Goal: Complete application form

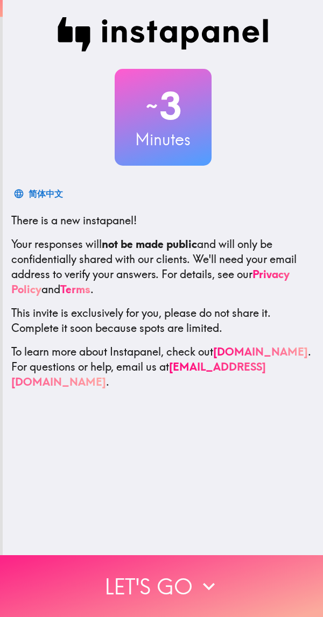
click at [208, 575] on icon "button" at bounding box center [209, 587] width 24 height 24
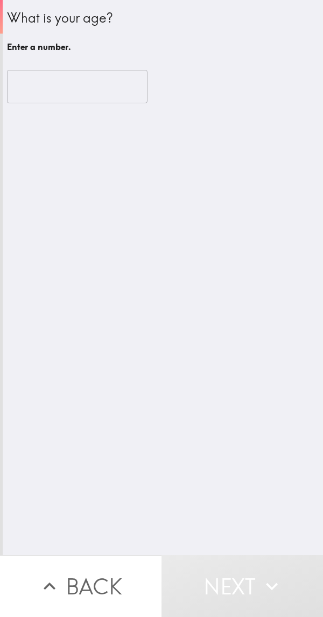
click at [82, 80] on input "number" at bounding box center [77, 86] width 140 height 33
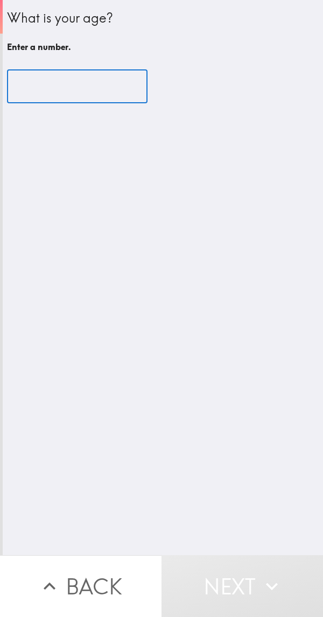
type input "3"
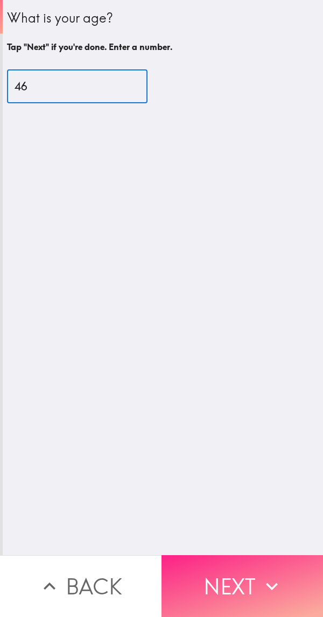
type input "46"
click at [261, 575] on icon "button" at bounding box center [272, 587] width 24 height 24
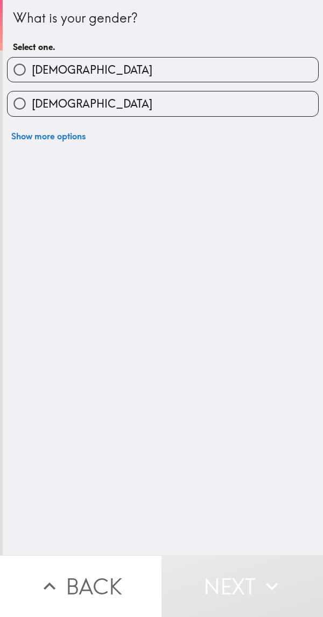
click at [260, 54] on div "[DEMOGRAPHIC_DATA]" at bounding box center [158, 65] width 320 height 34
click at [16, 73] on input "[DEMOGRAPHIC_DATA]" at bounding box center [20, 70] width 24 height 24
radio input "true"
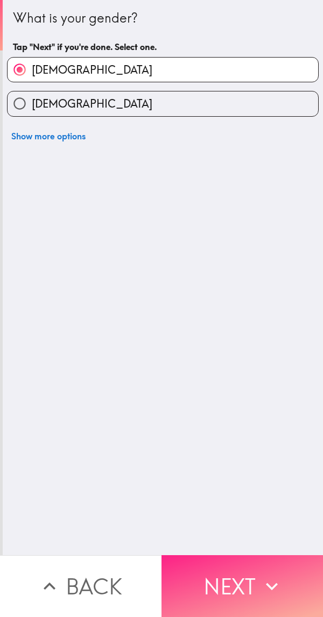
click at [274, 575] on icon "button" at bounding box center [272, 587] width 24 height 24
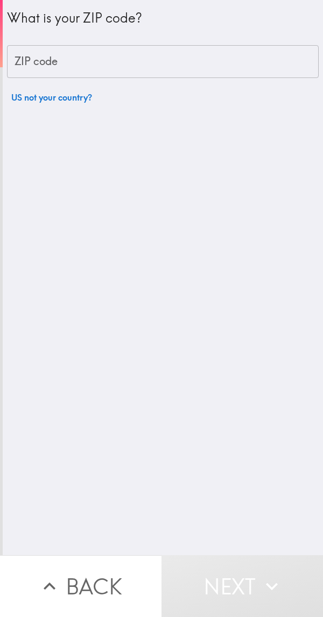
click at [246, 56] on input "ZIP code" at bounding box center [163, 61] width 312 height 33
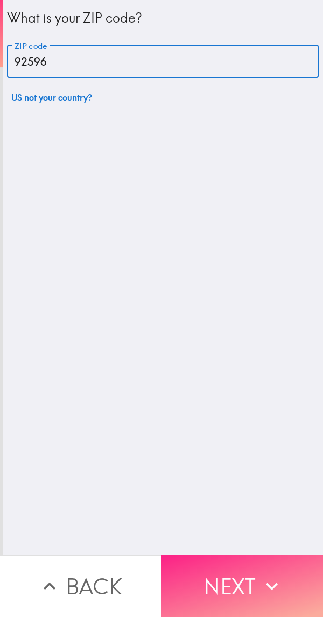
type input "92596"
click at [252, 571] on button "Next" at bounding box center [241, 586] width 161 height 62
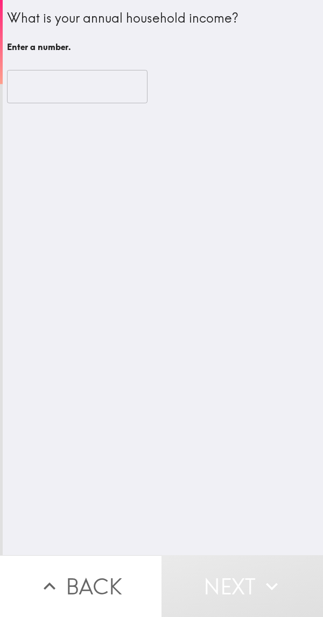
click at [130, 73] on input "number" at bounding box center [77, 86] width 140 height 33
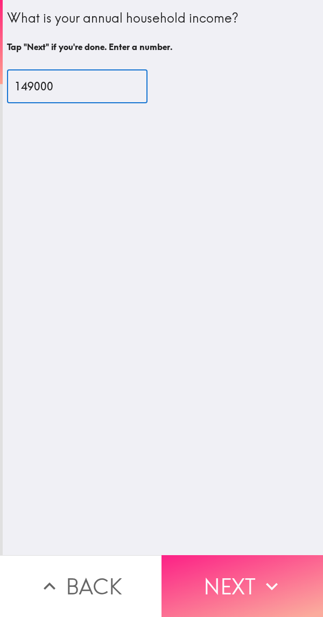
type input "149000"
click at [246, 572] on button "Next" at bounding box center [241, 586] width 161 height 62
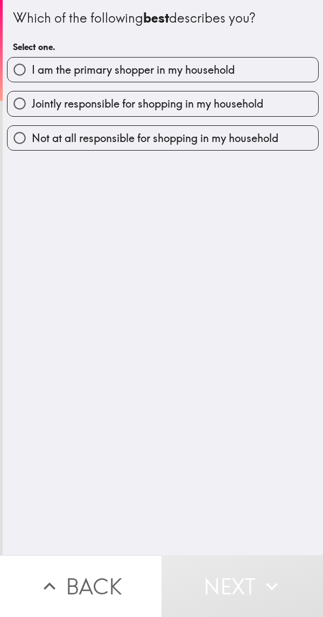
click at [273, 67] on label "I am the primary shopper in my household" at bounding box center [163, 70] width 310 height 24
click at [32, 67] on input "I am the primary shopper in my household" at bounding box center [20, 70] width 24 height 24
radio input "true"
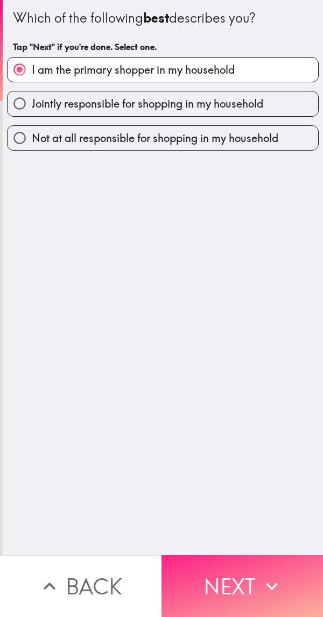
click at [243, 572] on button "Next" at bounding box center [241, 586] width 161 height 62
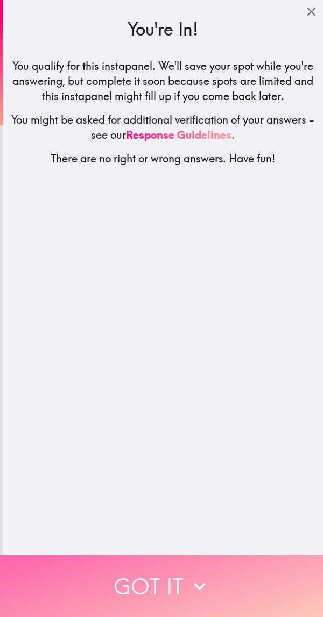
click at [193, 582] on icon "button" at bounding box center [200, 587] width 24 height 24
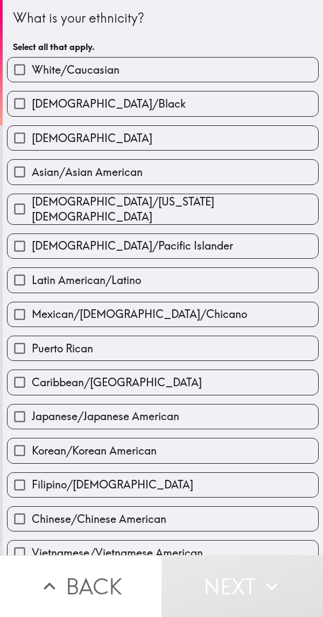
click at [210, 76] on label "White/Caucasian" at bounding box center [163, 70] width 310 height 24
click at [32, 76] on input "White/Caucasian" at bounding box center [20, 70] width 24 height 24
checkbox input "true"
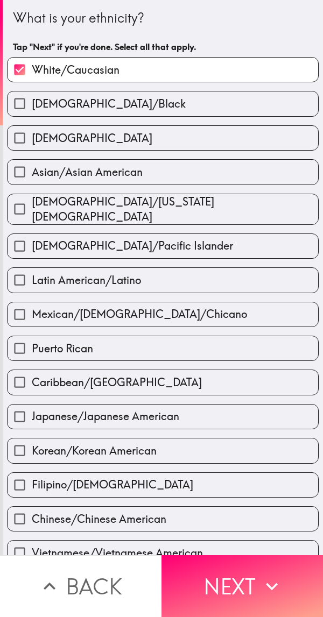
scroll to position [151, 0]
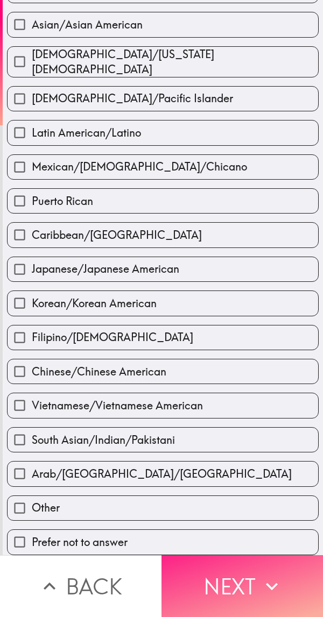
click at [255, 556] on button "Next" at bounding box center [241, 586] width 161 height 62
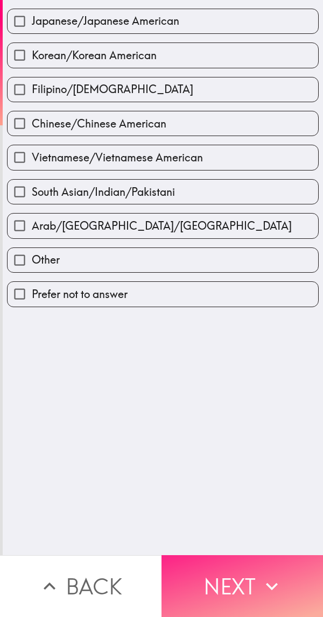
scroll to position [0, 0]
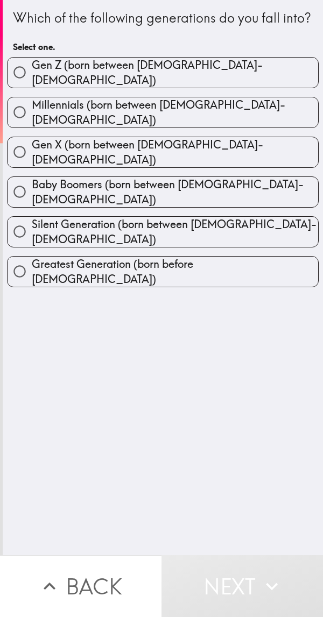
click at [267, 121] on label "Millennials (born between [DEMOGRAPHIC_DATA]-[DEMOGRAPHIC_DATA])" at bounding box center [163, 112] width 310 height 30
click at [32, 121] on input "Millennials (born between [DEMOGRAPHIC_DATA]-[DEMOGRAPHIC_DATA])" at bounding box center [20, 112] width 24 height 24
radio input "true"
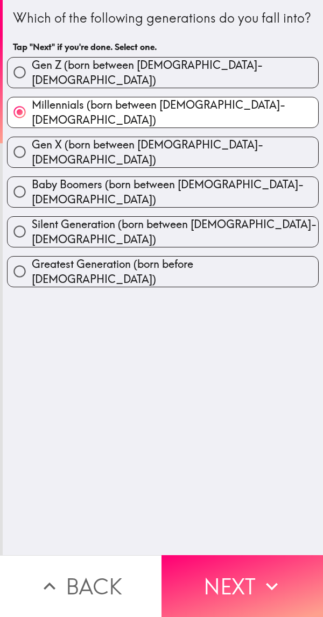
click at [271, 148] on label "Gen X (born between [DEMOGRAPHIC_DATA]-[DEMOGRAPHIC_DATA])" at bounding box center [163, 152] width 310 height 30
click at [32, 148] on input "Gen X (born between [DEMOGRAPHIC_DATA]-[DEMOGRAPHIC_DATA])" at bounding box center [20, 152] width 24 height 24
radio input "true"
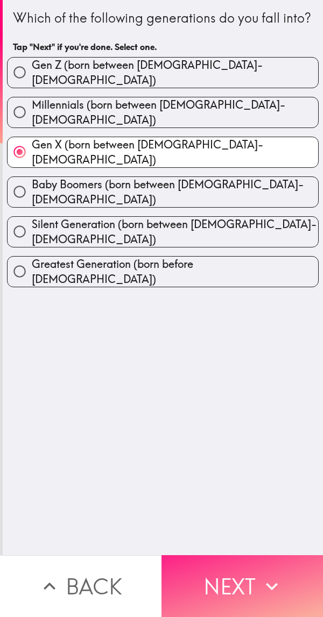
click at [235, 577] on button "Next" at bounding box center [241, 586] width 161 height 62
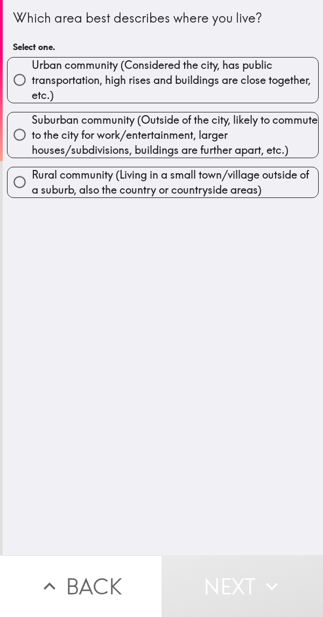
click at [277, 90] on span "Urban community (Considered the city, has public transportation, high rises and…" at bounding box center [175, 80] width 286 height 45
click at [32, 90] on input "Urban community (Considered the city, has public transportation, high rises and…" at bounding box center [20, 80] width 24 height 24
radio input "true"
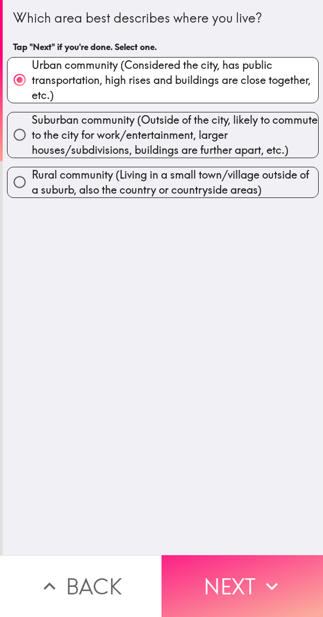
click at [243, 566] on button "Next" at bounding box center [241, 586] width 161 height 62
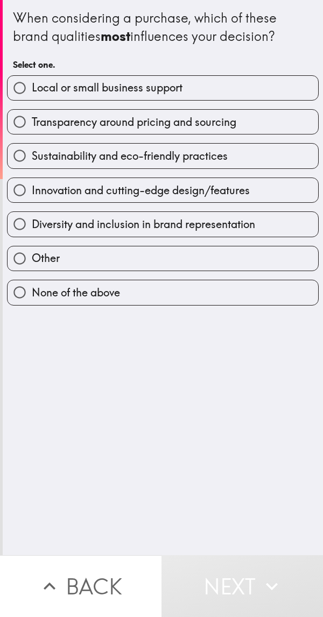
click at [246, 229] on span "Diversity and inclusion in brand representation" at bounding box center [143, 224] width 223 height 15
click at [32, 229] on input "Diversity and inclusion in brand representation" at bounding box center [20, 224] width 24 height 24
radio input "true"
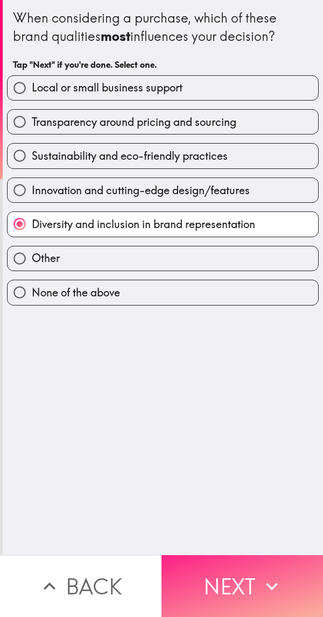
click at [231, 573] on button "Next" at bounding box center [241, 586] width 161 height 62
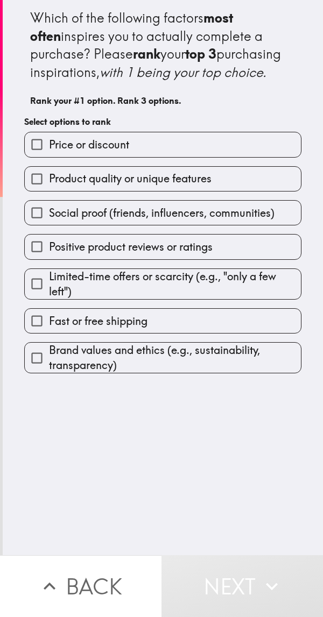
click at [33, 259] on input "Positive product reviews or ratings" at bounding box center [37, 247] width 24 height 24
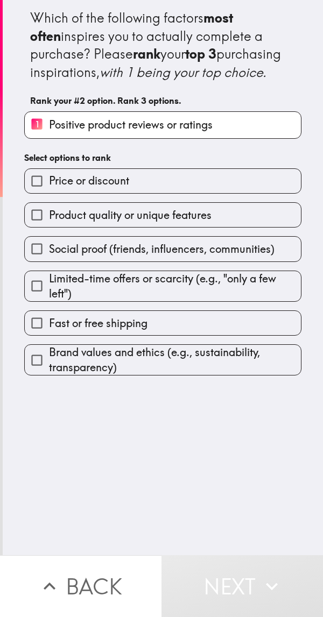
click at [28, 227] on input "Product quality or unique features" at bounding box center [37, 215] width 24 height 24
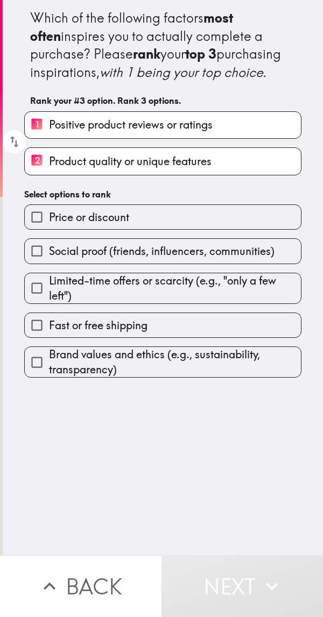
click at [27, 229] on input "Price or discount" at bounding box center [37, 217] width 24 height 24
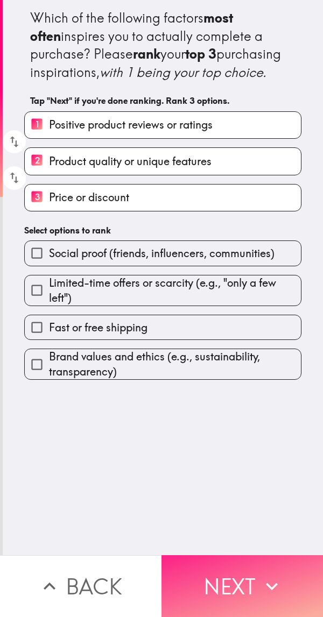
click at [245, 567] on button "Next" at bounding box center [241, 586] width 161 height 62
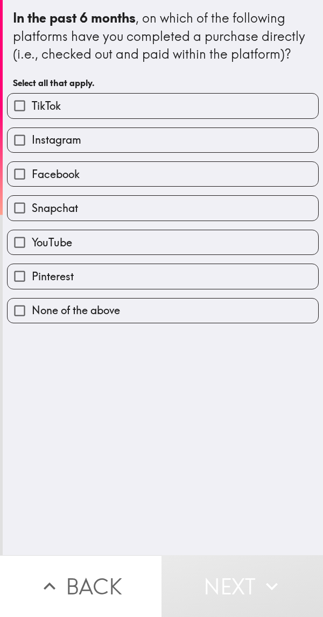
click at [262, 118] on label "TikTok" at bounding box center [163, 106] width 310 height 24
click at [32, 118] on input "TikTok" at bounding box center [20, 106] width 24 height 24
checkbox input "true"
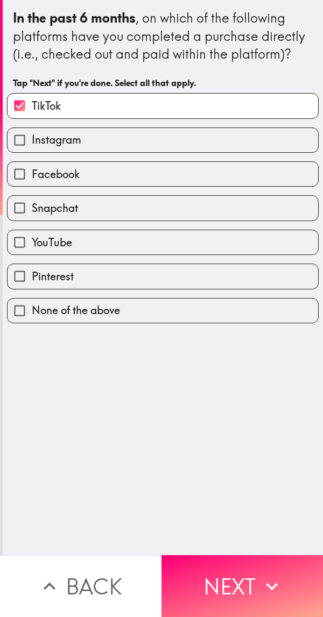
click at [234, 152] on label "Instagram" at bounding box center [163, 140] width 310 height 24
click at [32, 152] on input "Instagram" at bounding box center [20, 140] width 24 height 24
checkbox input "true"
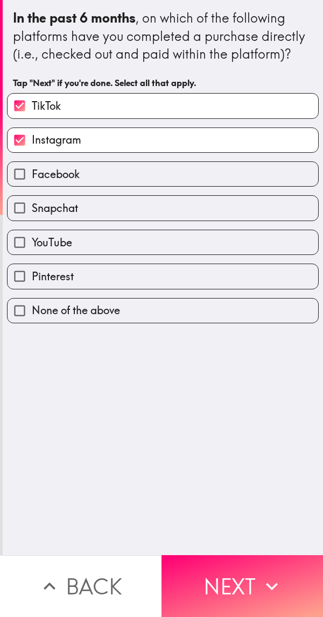
click at [214, 186] on label "Facebook" at bounding box center [163, 174] width 310 height 24
click at [32, 186] on input "Facebook" at bounding box center [20, 174] width 24 height 24
checkbox input "true"
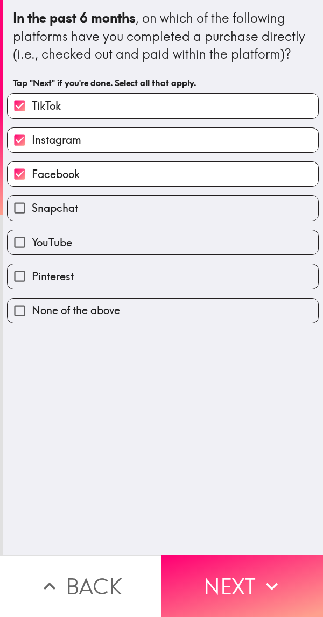
click at [200, 220] on label "Snapchat" at bounding box center [163, 208] width 310 height 24
click at [32, 220] on input "Snapchat" at bounding box center [20, 208] width 24 height 24
checkbox input "true"
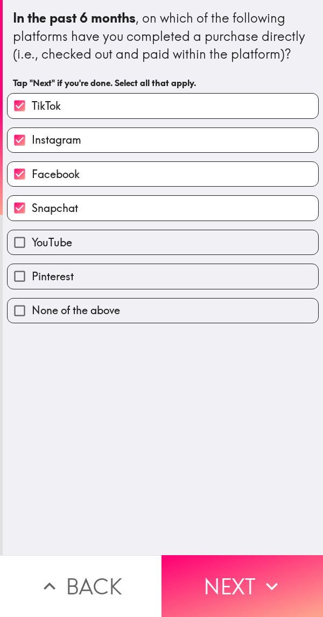
click at [192, 254] on label "YouTube" at bounding box center [163, 242] width 310 height 24
click at [32, 254] on input "YouTube" at bounding box center [20, 242] width 24 height 24
checkbox input "true"
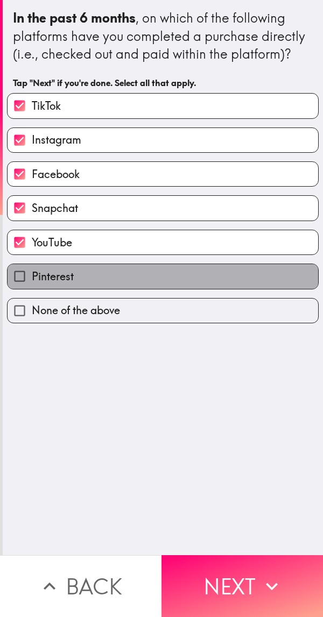
click at [187, 288] on label "Pinterest" at bounding box center [163, 276] width 310 height 24
click at [32, 288] on input "Pinterest" at bounding box center [20, 276] width 24 height 24
checkbox input "true"
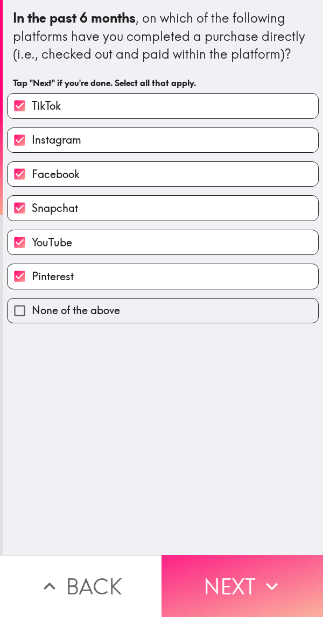
click at [236, 559] on button "Next" at bounding box center [241, 586] width 161 height 62
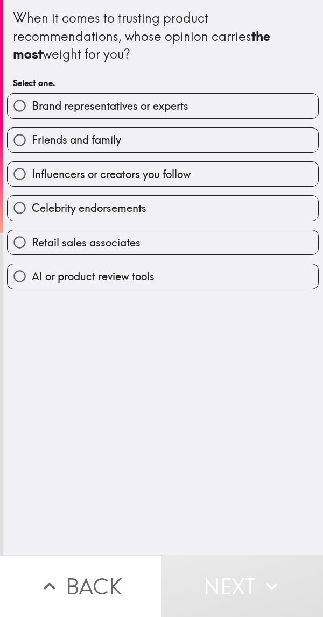
click at [273, 105] on label "Brand representatives or experts" at bounding box center [163, 106] width 310 height 24
click at [32, 105] on input "Brand representatives or experts" at bounding box center [20, 106] width 24 height 24
radio input "true"
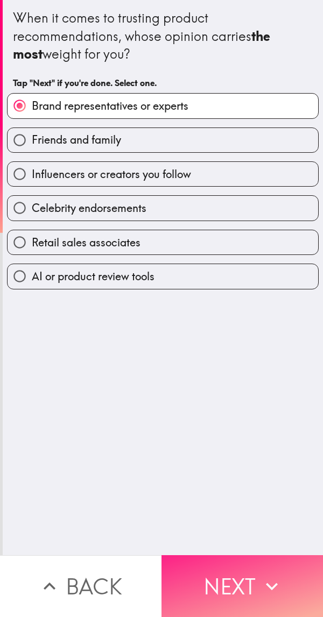
click at [231, 570] on button "Next" at bounding box center [241, 586] width 161 height 62
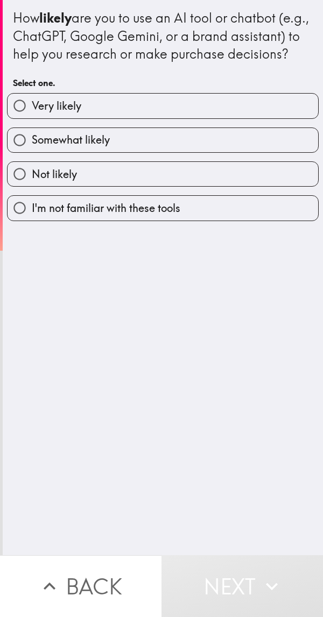
click at [251, 118] on label "Very likely" at bounding box center [163, 106] width 310 height 24
click at [32, 118] on input "Very likely" at bounding box center [20, 106] width 24 height 24
radio input "true"
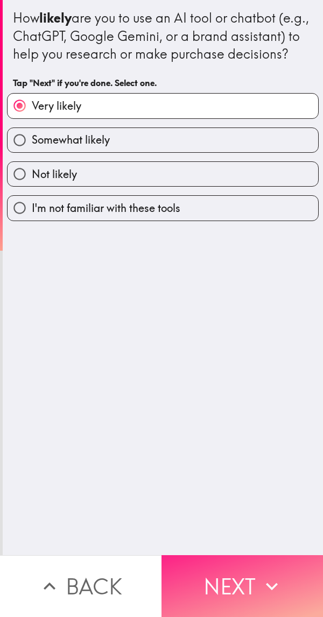
click at [234, 565] on button "Next" at bounding box center [241, 586] width 161 height 62
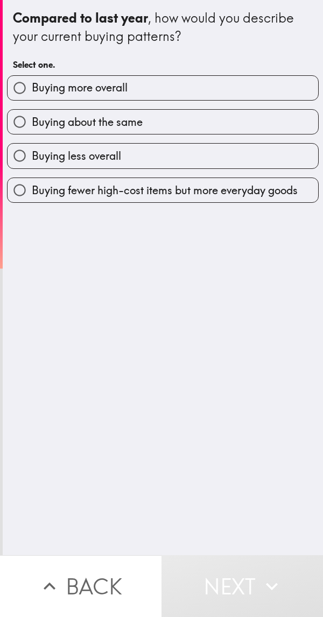
click at [270, 86] on label "Buying more overall" at bounding box center [163, 88] width 310 height 24
click at [32, 86] on input "Buying more overall" at bounding box center [20, 88] width 24 height 24
radio input "true"
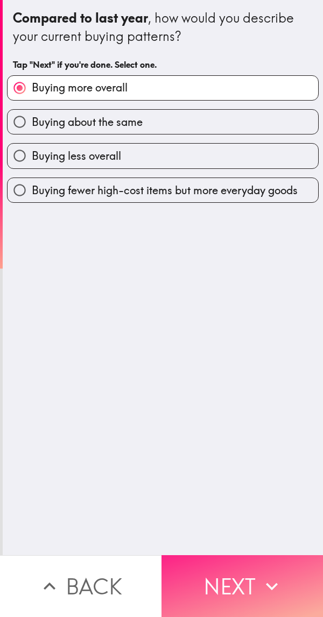
click at [226, 564] on button "Next" at bounding box center [241, 586] width 161 height 62
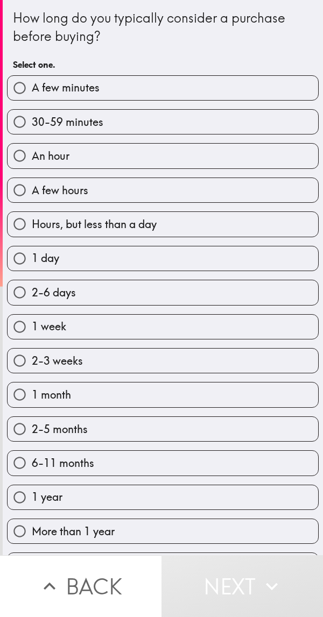
click at [217, 130] on label "30-59 minutes" at bounding box center [163, 122] width 310 height 24
click at [32, 130] on input "30-59 minutes" at bounding box center [20, 122] width 24 height 24
radio input "true"
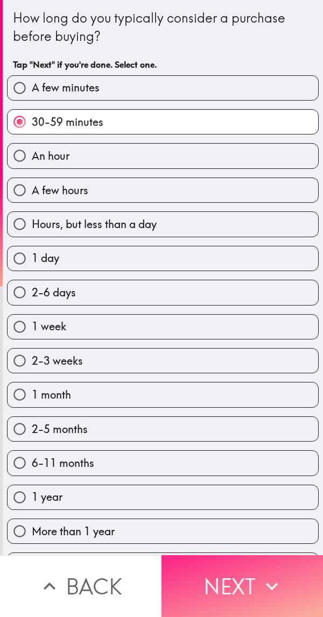
click at [245, 581] on button "Next" at bounding box center [241, 586] width 161 height 62
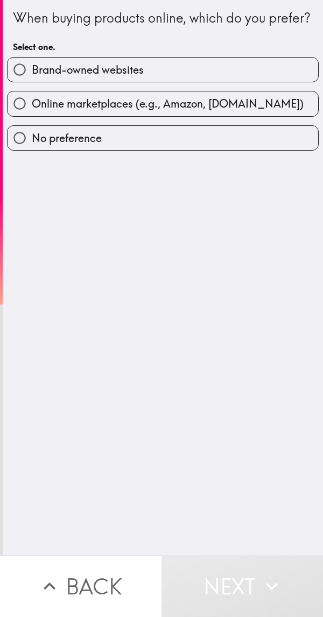
click at [273, 82] on label "Brand-owned websites" at bounding box center [163, 70] width 310 height 24
click at [32, 82] on input "Brand-owned websites" at bounding box center [20, 70] width 24 height 24
radio input "true"
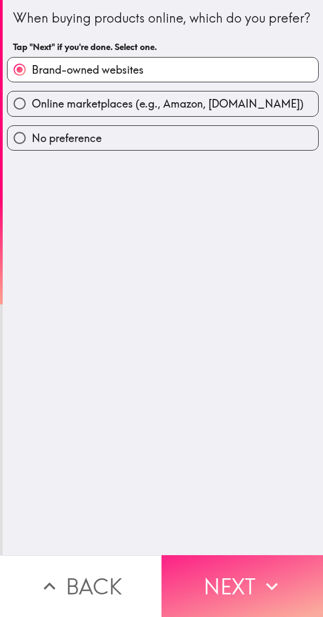
click at [237, 559] on button "Next" at bounding box center [241, 586] width 161 height 62
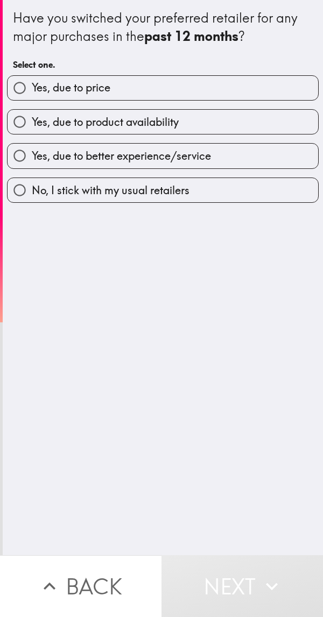
click at [243, 128] on label "Yes, due to product availability" at bounding box center [163, 122] width 310 height 24
click at [32, 128] on input "Yes, due to product availability" at bounding box center [20, 122] width 24 height 24
radio input "true"
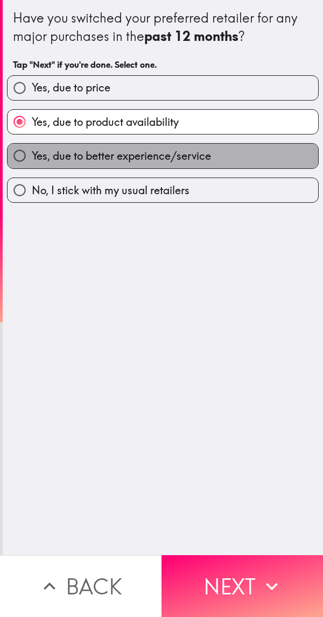
click at [235, 160] on label "Yes, due to better experience/service" at bounding box center [163, 156] width 310 height 24
click at [32, 160] on input "Yes, due to better experience/service" at bounding box center [20, 156] width 24 height 24
radio input "true"
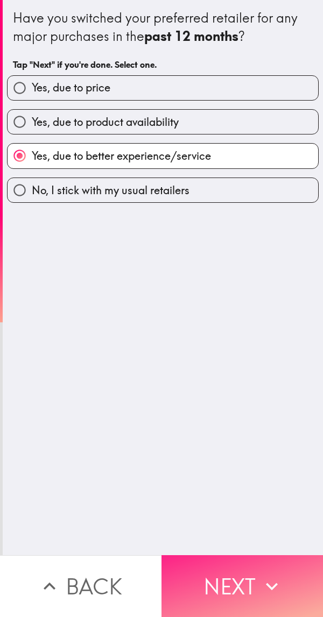
click at [221, 560] on button "Next" at bounding box center [241, 586] width 161 height 62
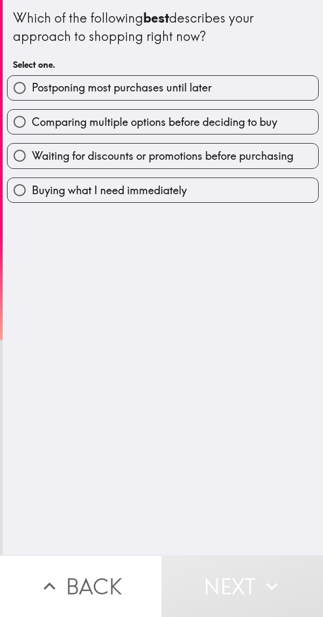
click at [251, 150] on span "Waiting for discounts or promotions before purchasing" at bounding box center [162, 155] width 261 height 15
click at [32, 150] on input "Waiting for discounts or promotions before purchasing" at bounding box center [20, 156] width 24 height 24
radio input "true"
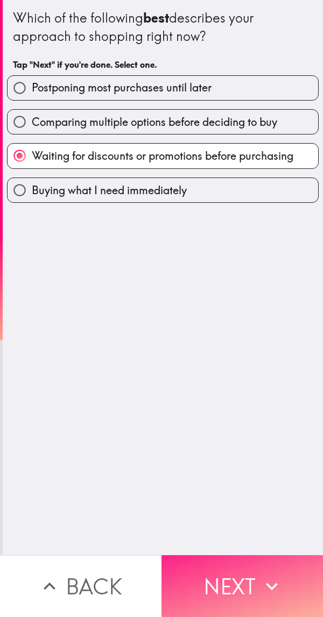
click at [223, 561] on button "Next" at bounding box center [241, 586] width 161 height 62
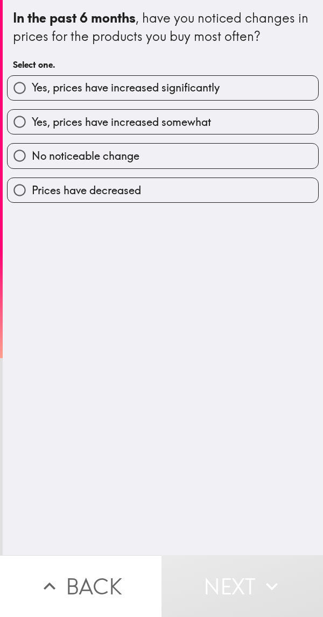
click at [270, 82] on label "Yes, prices have increased significantly" at bounding box center [163, 88] width 310 height 24
click at [32, 82] on input "Yes, prices have increased significantly" at bounding box center [20, 88] width 24 height 24
radio input "true"
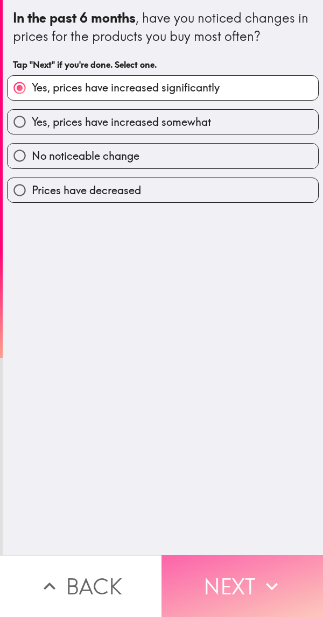
click at [218, 569] on button "Next" at bounding box center [241, 586] width 161 height 62
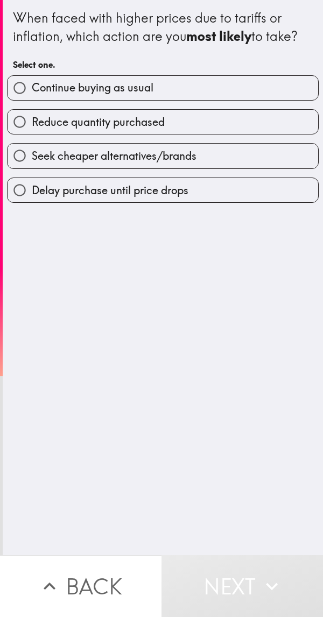
click at [246, 85] on label "Continue buying as usual" at bounding box center [163, 88] width 310 height 24
click at [32, 85] on input "Continue buying as usual" at bounding box center [20, 88] width 24 height 24
radio input "true"
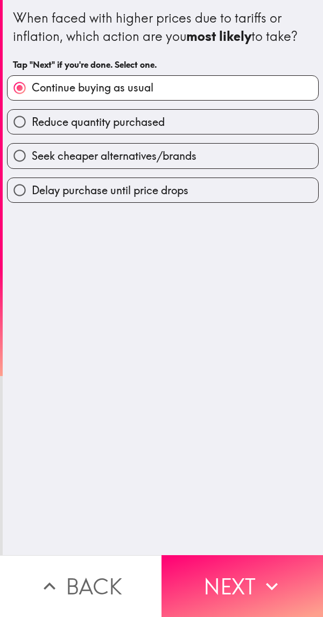
click at [239, 129] on label "Reduce quantity purchased" at bounding box center [163, 122] width 310 height 24
click at [32, 129] on input "Reduce quantity purchased" at bounding box center [20, 122] width 24 height 24
radio input "true"
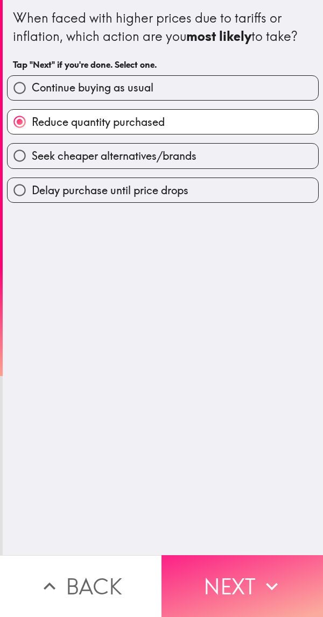
click at [218, 564] on button "Next" at bounding box center [241, 586] width 161 height 62
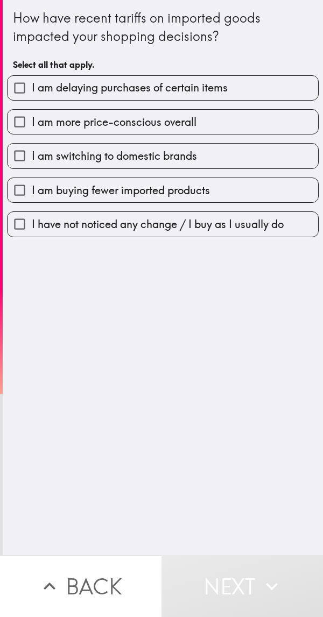
click at [259, 85] on label "I am delaying purchases of certain items" at bounding box center [163, 88] width 310 height 24
click at [32, 85] on input "I am delaying purchases of certain items" at bounding box center [20, 88] width 24 height 24
checkbox input "true"
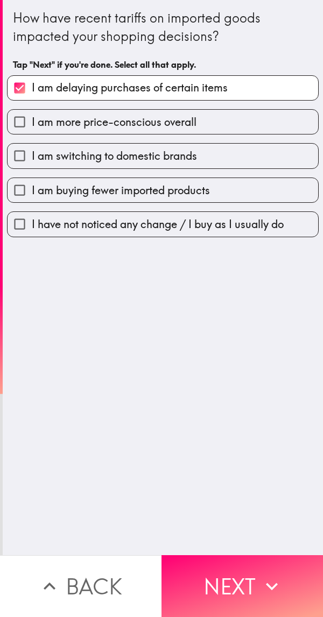
click at [246, 128] on label "I am more price-conscious overall" at bounding box center [163, 122] width 310 height 24
click at [32, 128] on input "I am more price-conscious overall" at bounding box center [20, 122] width 24 height 24
checkbox input "true"
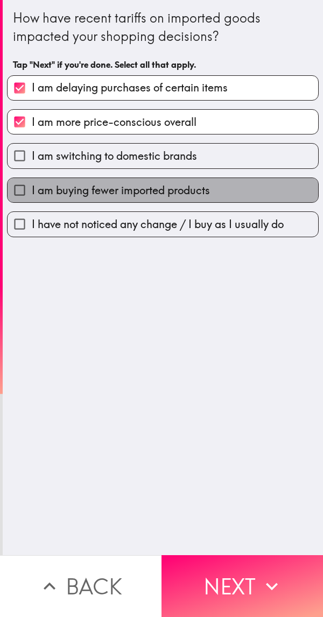
click at [252, 195] on label "I am buying fewer imported products" at bounding box center [163, 190] width 310 height 24
click at [32, 195] on input "I am buying fewer imported products" at bounding box center [20, 190] width 24 height 24
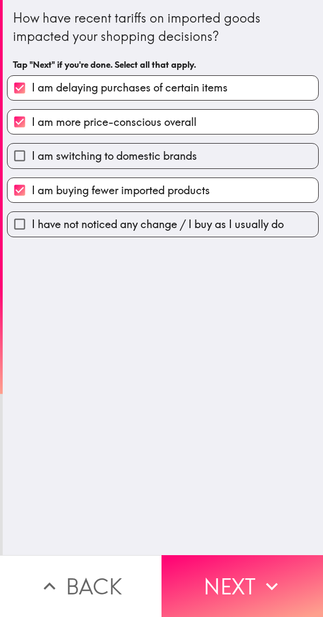
click at [252, 194] on label "I am buying fewer imported products" at bounding box center [163, 190] width 310 height 24
click at [32, 194] on input "I am buying fewer imported products" at bounding box center [20, 190] width 24 height 24
checkbox input "false"
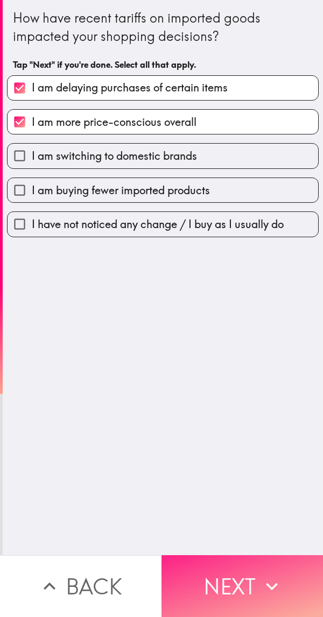
click at [220, 567] on button "Next" at bounding box center [241, 586] width 161 height 62
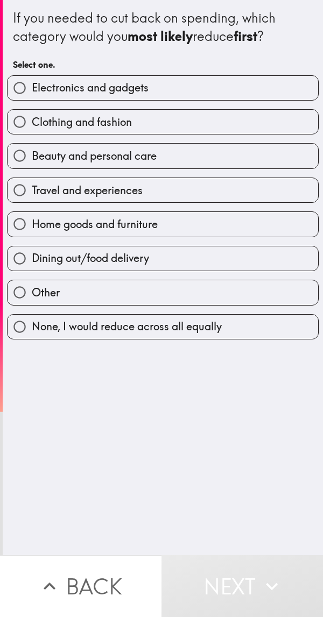
click at [224, 125] on label "Clothing and fashion" at bounding box center [163, 122] width 310 height 24
click at [32, 125] on input "Clothing and fashion" at bounding box center [20, 122] width 24 height 24
radio input "true"
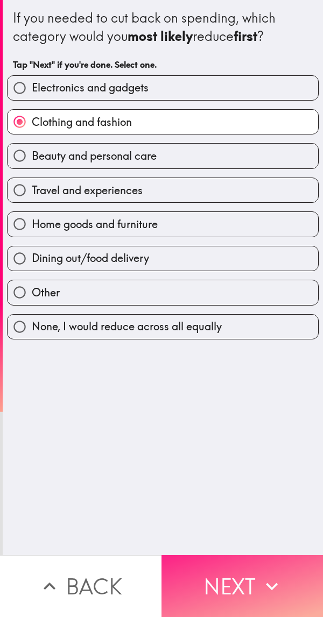
click at [219, 569] on button "Next" at bounding box center [241, 586] width 161 height 62
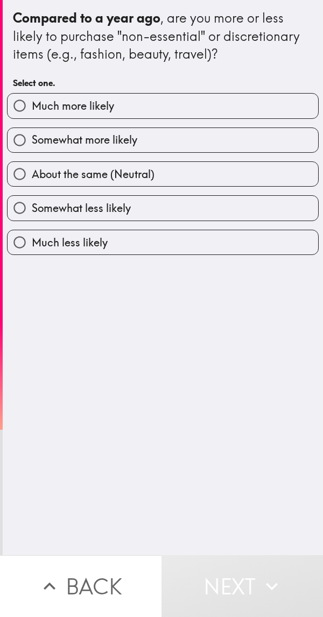
click at [231, 107] on label "Much more likely" at bounding box center [163, 106] width 310 height 24
click at [32, 107] on input "Much more likely" at bounding box center [20, 106] width 24 height 24
radio input "true"
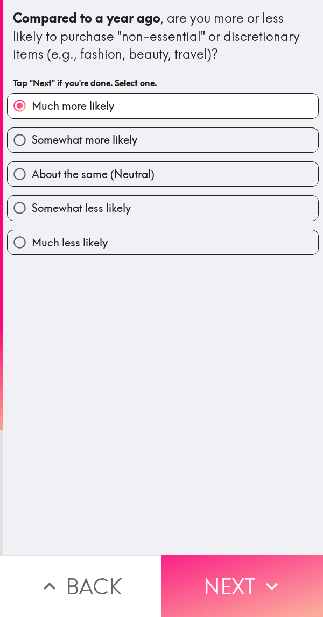
click at [214, 563] on button "Next" at bounding box center [241, 586] width 161 height 62
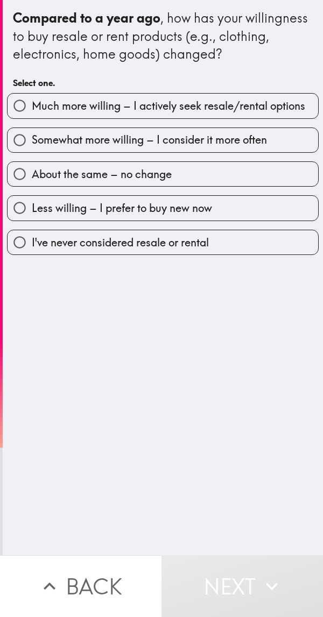
click at [241, 109] on span "Much more willing – I actively seek resale/rental options" at bounding box center [168, 105] width 273 height 15
click at [32, 109] on input "Much more willing – I actively seek resale/rental options" at bounding box center [20, 106] width 24 height 24
radio input "true"
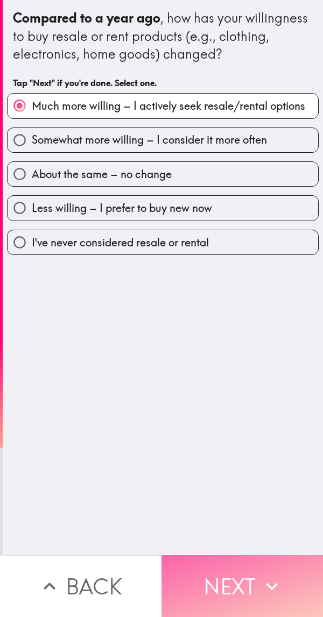
click at [218, 562] on button "Next" at bounding box center [241, 586] width 161 height 62
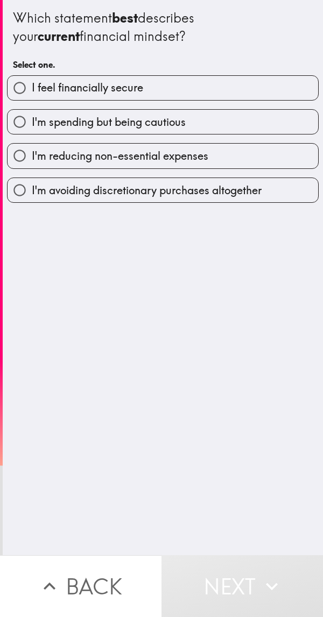
click at [247, 89] on label "I feel financially secure" at bounding box center [163, 88] width 310 height 24
click at [32, 89] on input "I feel financially secure" at bounding box center [20, 88] width 24 height 24
radio input "true"
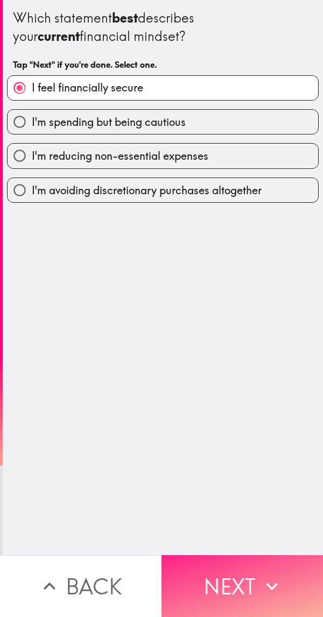
click at [206, 568] on button "Next" at bounding box center [241, 586] width 161 height 62
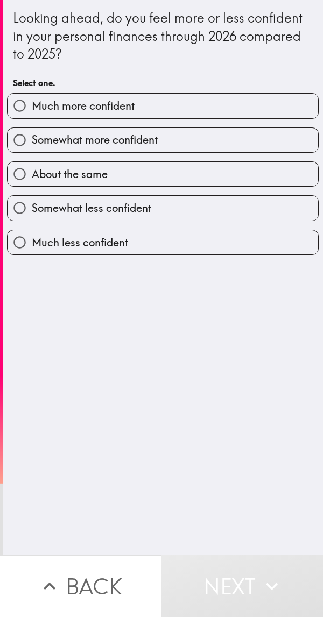
click at [230, 112] on label "Much more confident" at bounding box center [163, 106] width 310 height 24
click at [32, 112] on input "Much more confident" at bounding box center [20, 106] width 24 height 24
radio input "true"
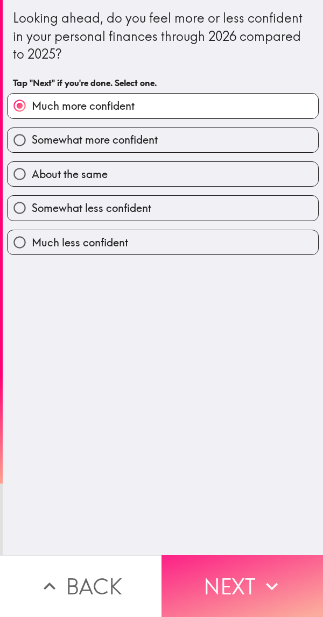
click at [207, 563] on button "Next" at bounding box center [241, 586] width 161 height 62
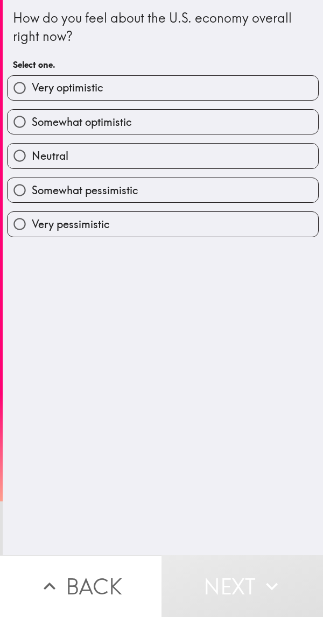
click at [210, 155] on label "Neutral" at bounding box center [163, 156] width 310 height 24
click at [32, 155] on input "Neutral" at bounding box center [20, 156] width 24 height 24
radio input "true"
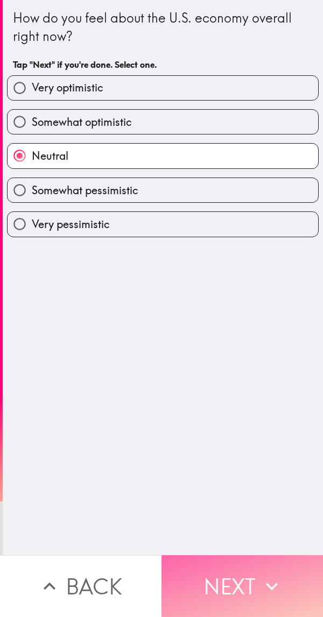
click at [209, 561] on button "Next" at bounding box center [241, 586] width 161 height 62
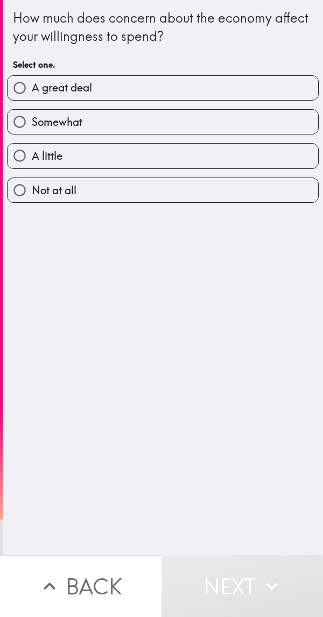
click at [252, 89] on label "A great deal" at bounding box center [163, 88] width 310 height 24
click at [32, 89] on input "A great deal" at bounding box center [20, 88] width 24 height 24
radio input "true"
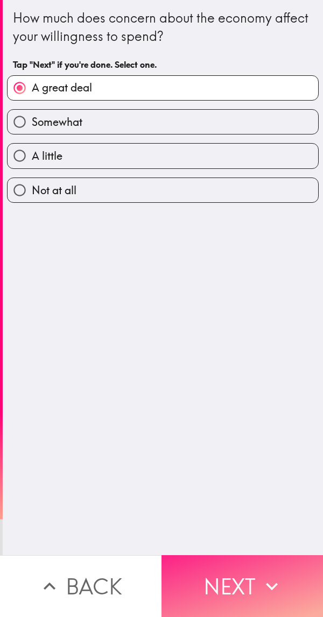
click at [211, 570] on button "Next" at bounding box center [241, 586] width 161 height 62
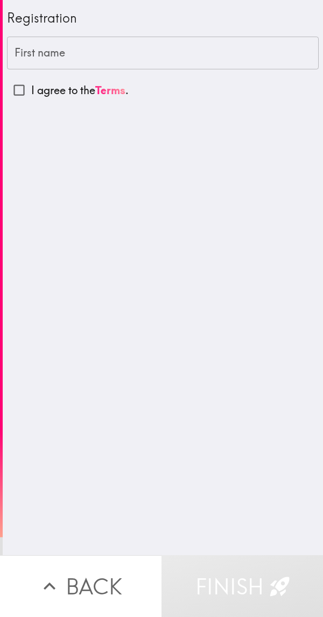
click at [247, 61] on input "First name" at bounding box center [163, 53] width 312 height 33
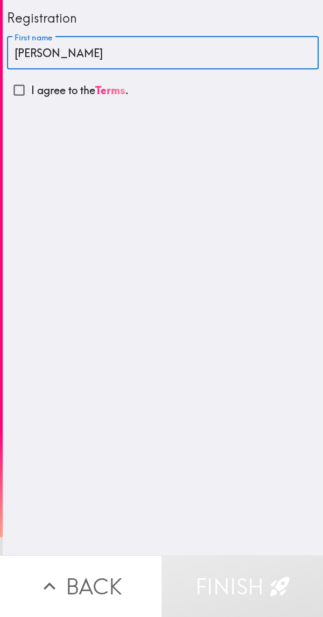
type input "[PERSON_NAME]"
click at [23, 92] on input "I agree to the Terms ." at bounding box center [19, 90] width 24 height 24
checkbox input "true"
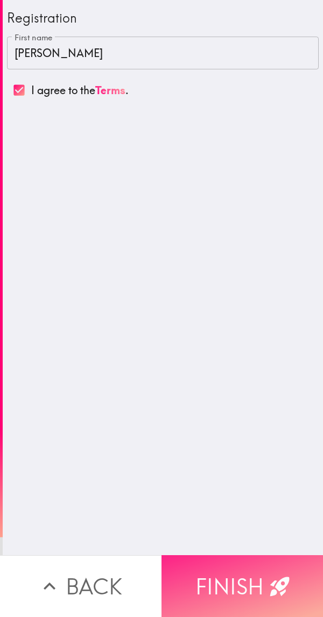
click at [244, 560] on button "Finish" at bounding box center [241, 586] width 161 height 62
